Goal: Ask a question

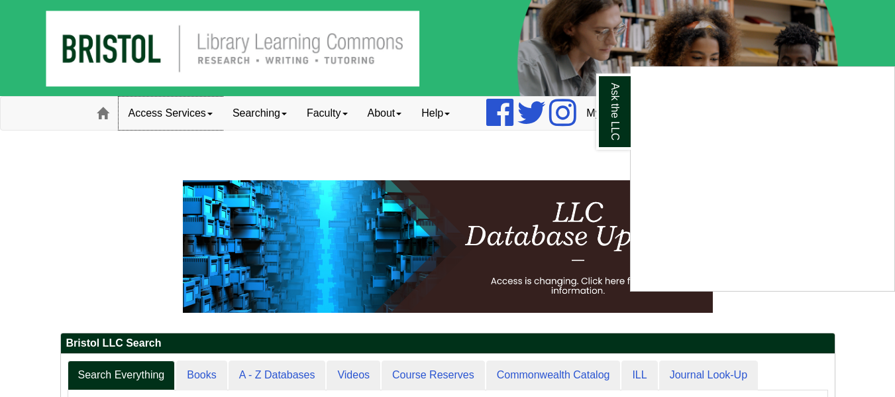
click at [180, 113] on div "Ask the LLC" at bounding box center [447, 198] width 895 height 397
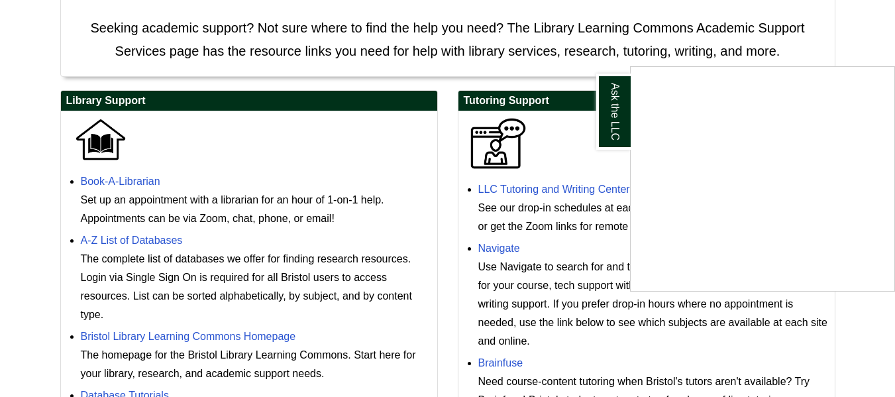
scroll to position [331, 0]
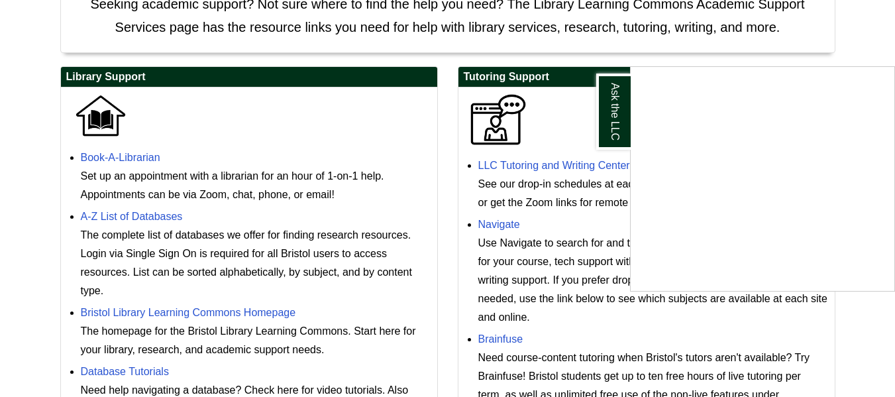
click at [892, 35] on div "Ask the LLC" at bounding box center [447, 198] width 895 height 397
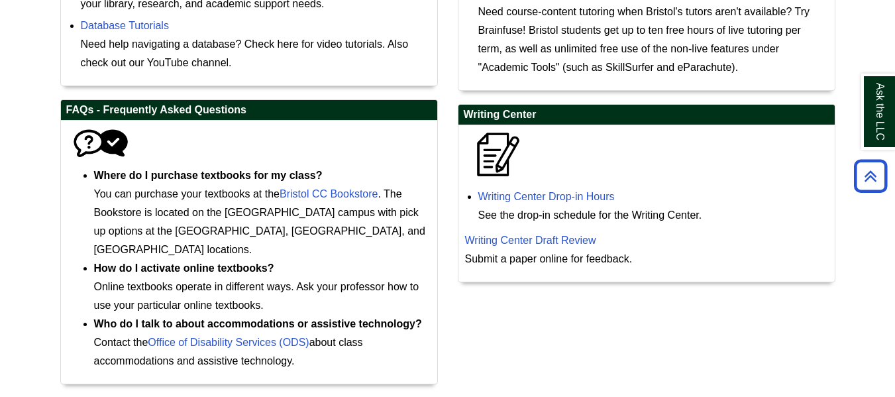
scroll to position [700, 0]
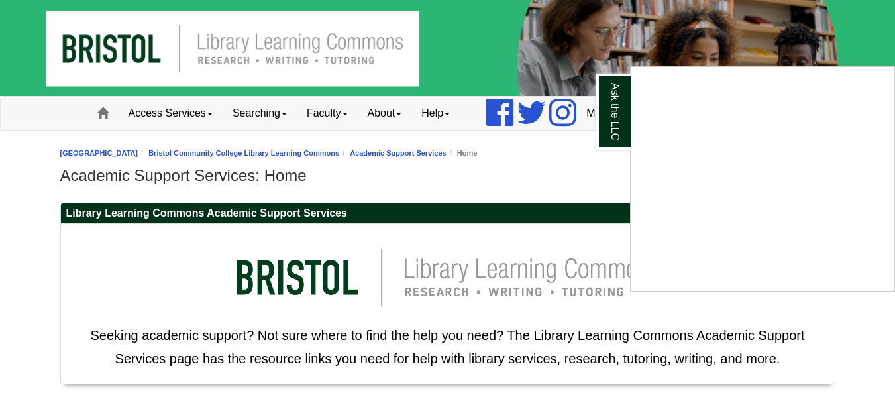
click at [577, 178] on h1 "Academic Support Services: Home" at bounding box center [447, 175] width 775 height 19
click at [717, 54] on img at bounding box center [447, 48] width 895 height 96
click at [571, 177] on h1 "Academic Support Services: Home" at bounding box center [447, 175] width 775 height 19
click at [623, 120] on link "Ask the LLC" at bounding box center [613, 112] width 34 height 76
